Goal: Communication & Community: Answer question/provide support

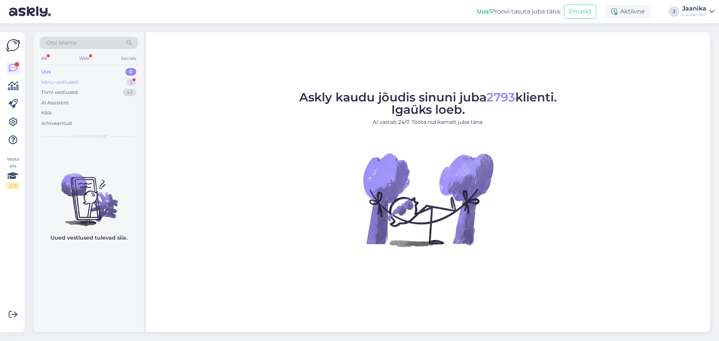
click at [64, 84] on div "Minu vestlused" at bounding box center [59, 82] width 37 height 7
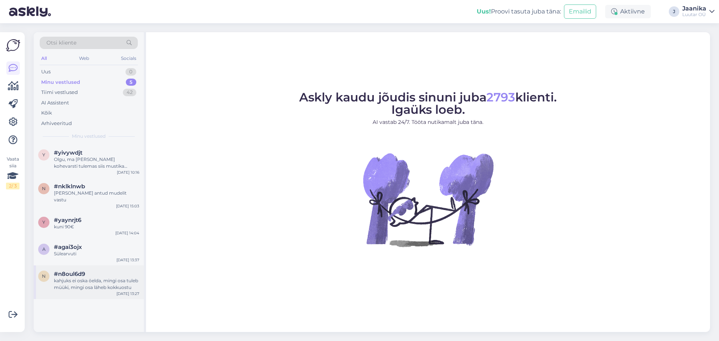
click at [72, 278] on div "kahjuks ei oska öelda, mingi osa tuleb müüki, mingi osa läheb kokkuostu" at bounding box center [96, 284] width 85 height 13
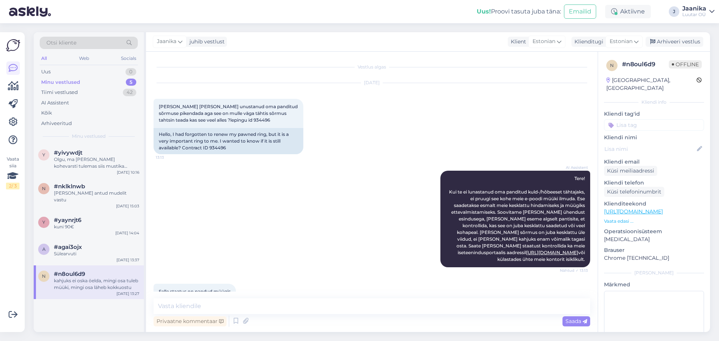
scroll to position [332, 0]
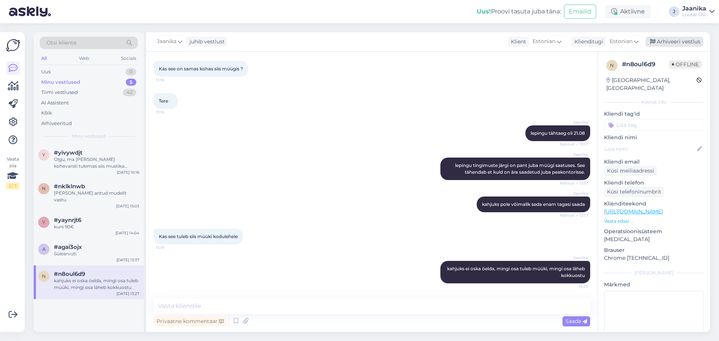
click at [665, 40] on div "Arhiveeri vestlus" at bounding box center [675, 42] width 58 height 10
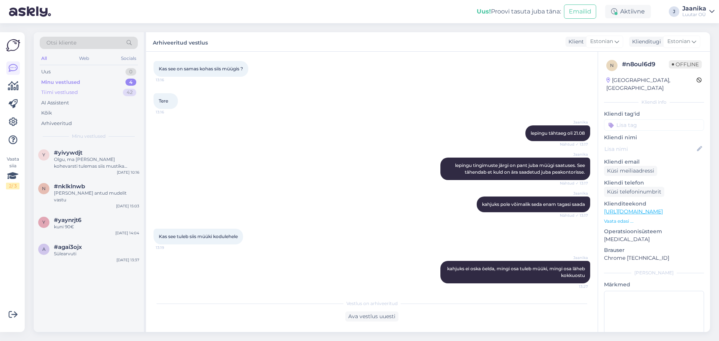
click at [60, 92] on div "Tiimi vestlused" at bounding box center [59, 92] width 37 height 7
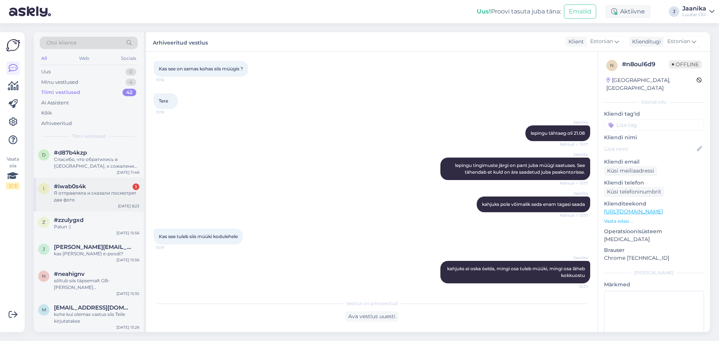
click at [69, 205] on div "i #iwab0s4k 1 Я отправляла и сказали посмотрят два фото [DATE] 8:23" at bounding box center [89, 195] width 110 height 34
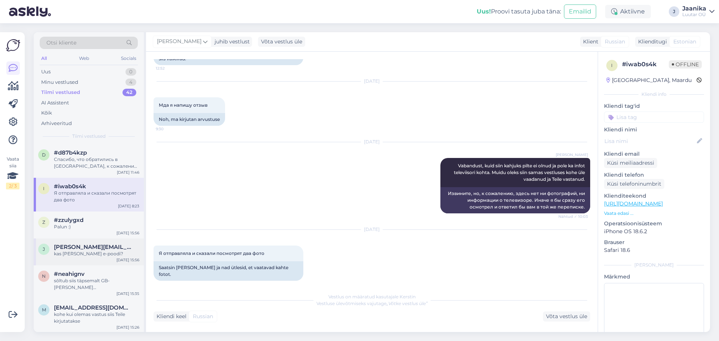
click at [65, 253] on div "kas [PERSON_NAME] e-poodi?" at bounding box center [96, 254] width 85 height 7
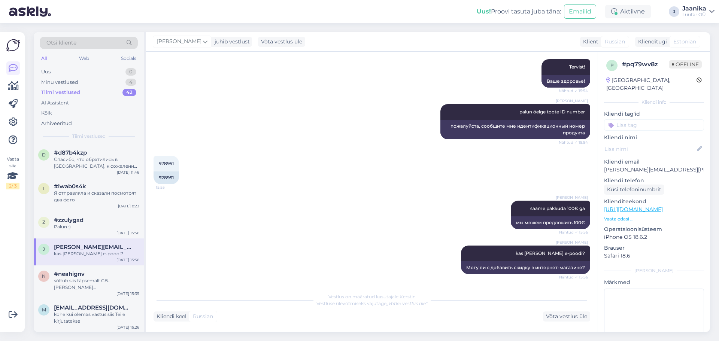
scroll to position [145, 0]
click at [66, 281] on div "sõltub siis täpsemalt GB-[PERSON_NAME] seisukorrast/komplektusest" at bounding box center [96, 284] width 85 height 13
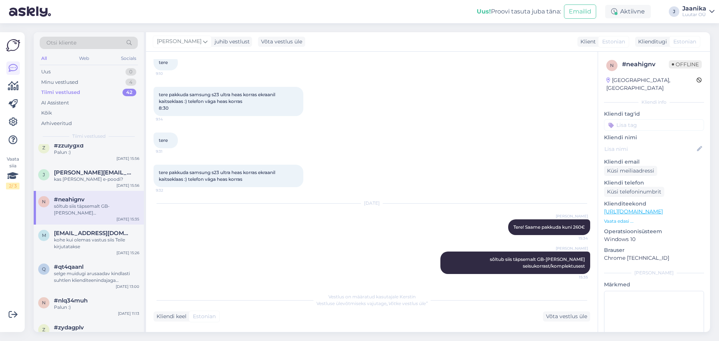
scroll to position [75, 0]
click at [70, 245] on div "kohe kui olemas vastus siis Teile kirjutatakse" at bounding box center [96, 242] width 85 height 13
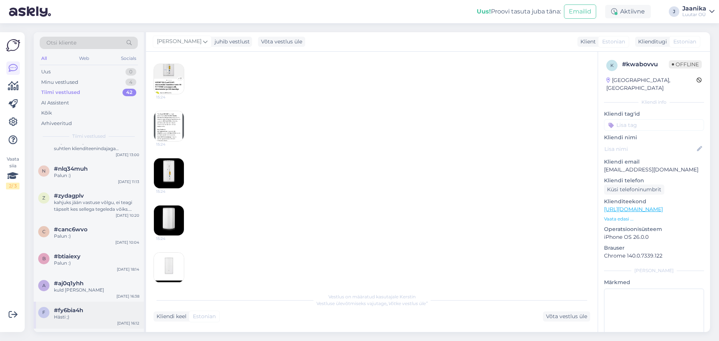
scroll to position [187, 0]
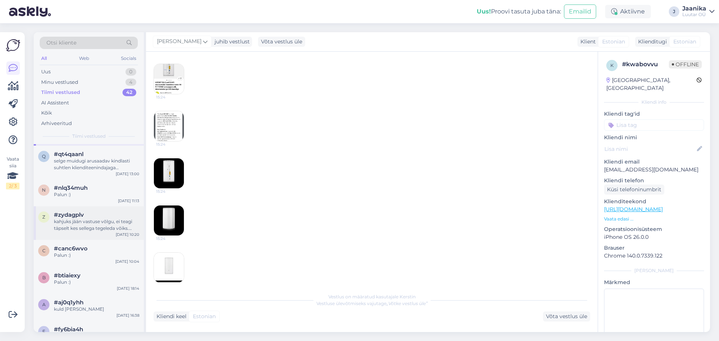
click at [72, 220] on div "kahjuks jään vastuse võlgu, ei teagi täpselt kes sellega tegeleda võiks. Muidug…" at bounding box center [96, 224] width 85 height 13
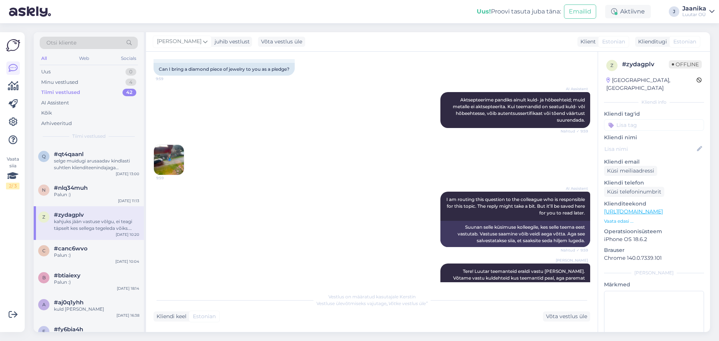
scroll to position [151, 0]
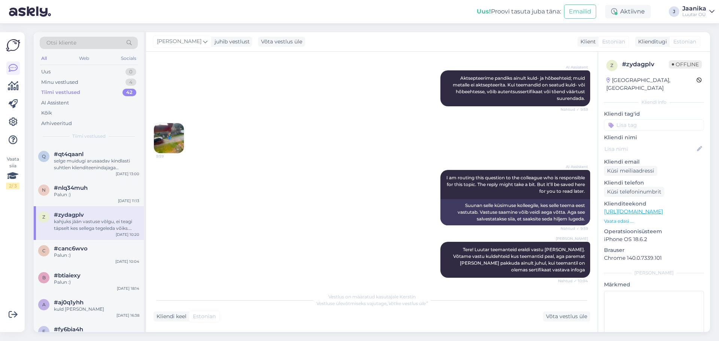
click at [175, 134] on img at bounding box center [169, 138] width 30 height 30
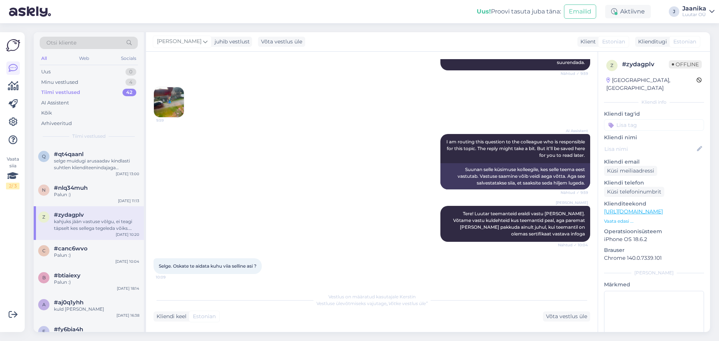
scroll to position [225, 0]
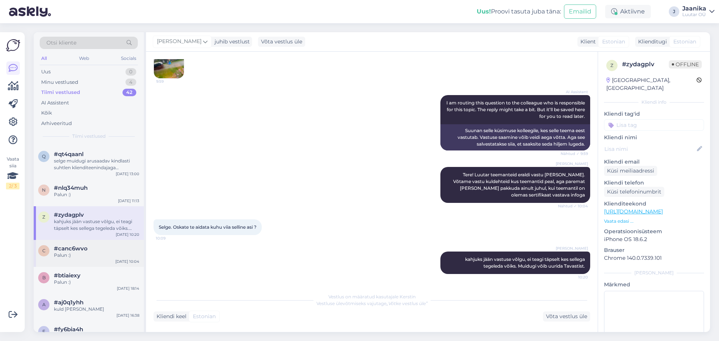
click at [82, 248] on span "#canc6wvo" at bounding box center [71, 248] width 34 height 7
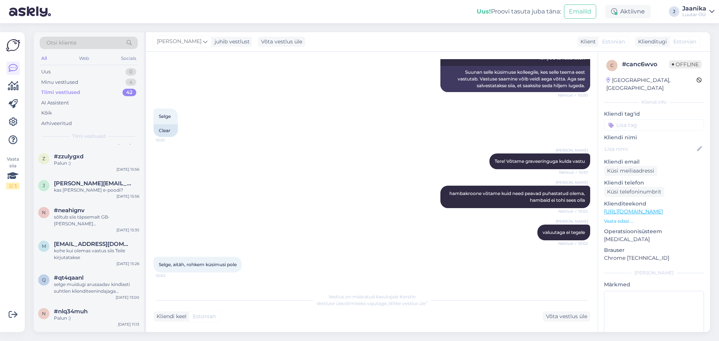
scroll to position [0, 0]
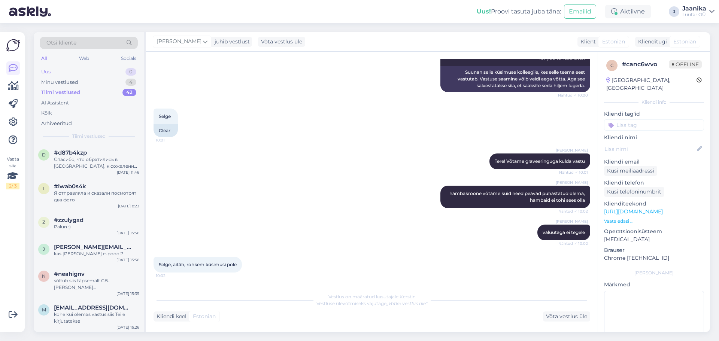
click at [54, 70] on div "Uus 0" at bounding box center [89, 72] width 98 height 10
